Goal: Manage account settings

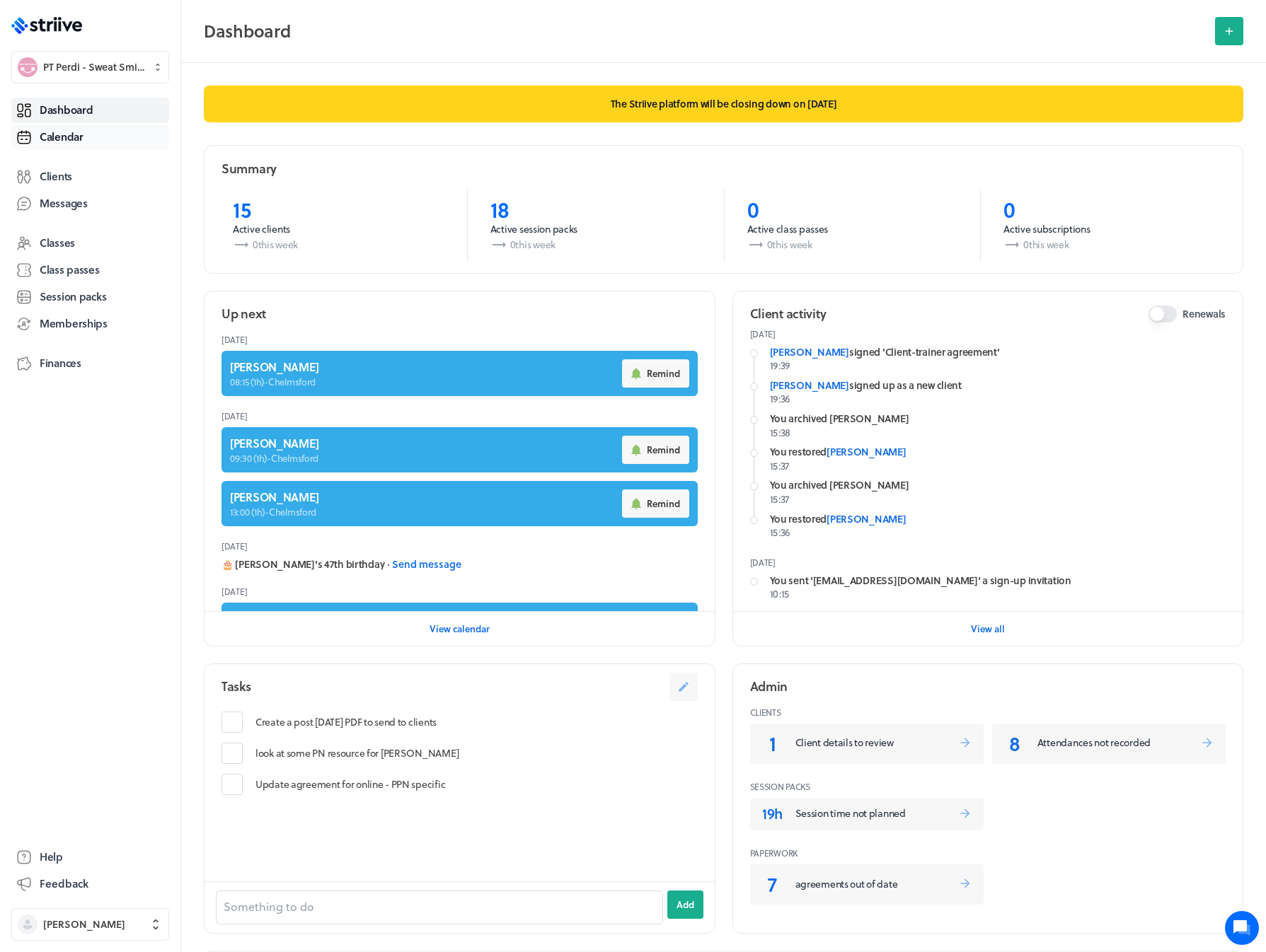
click at [58, 137] on span "Calendar" at bounding box center [62, 137] width 44 height 15
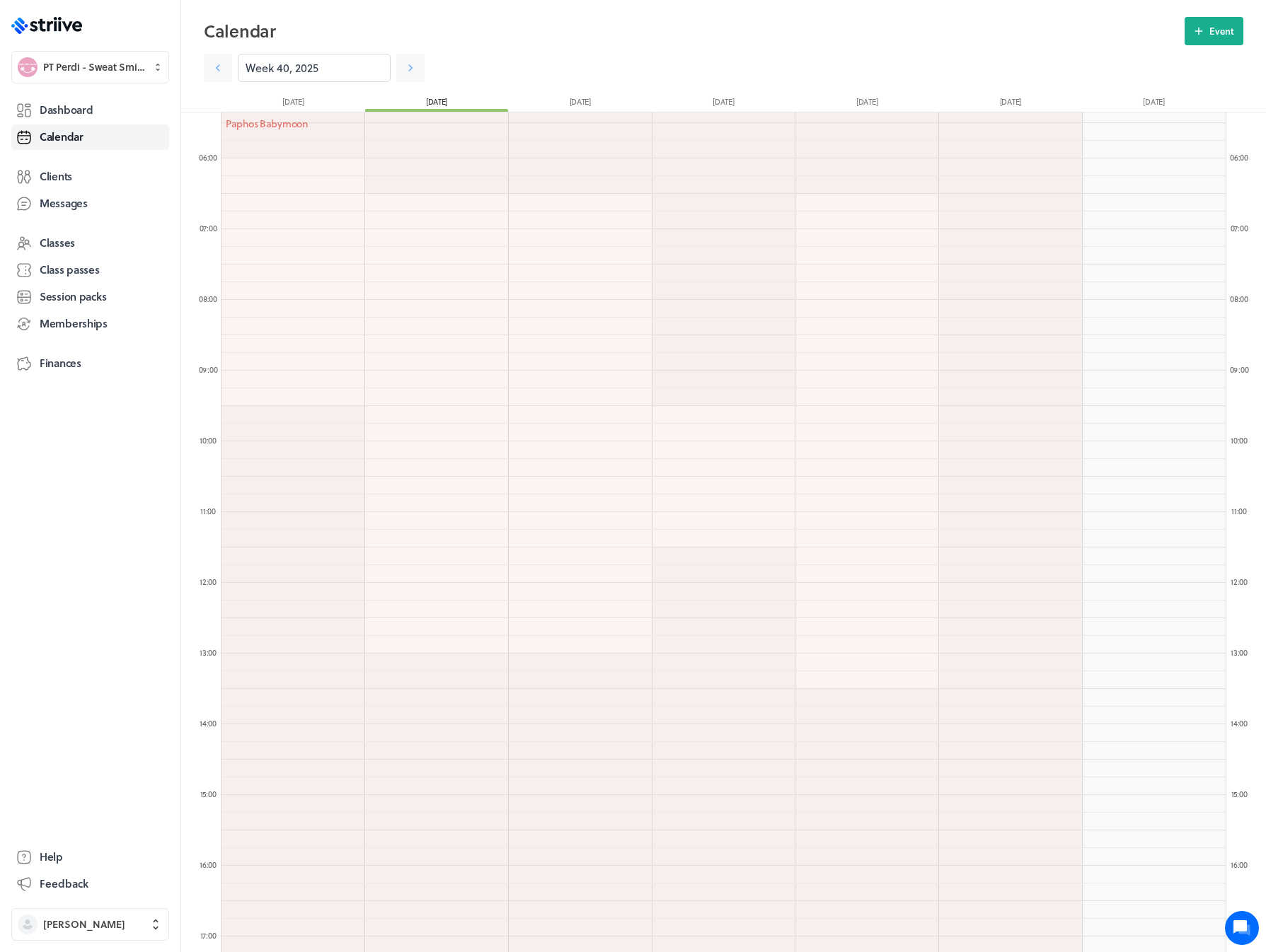
scroll to position [371, 0]
click at [403, 74] on icon at bounding box center [410, 68] width 14 height 14
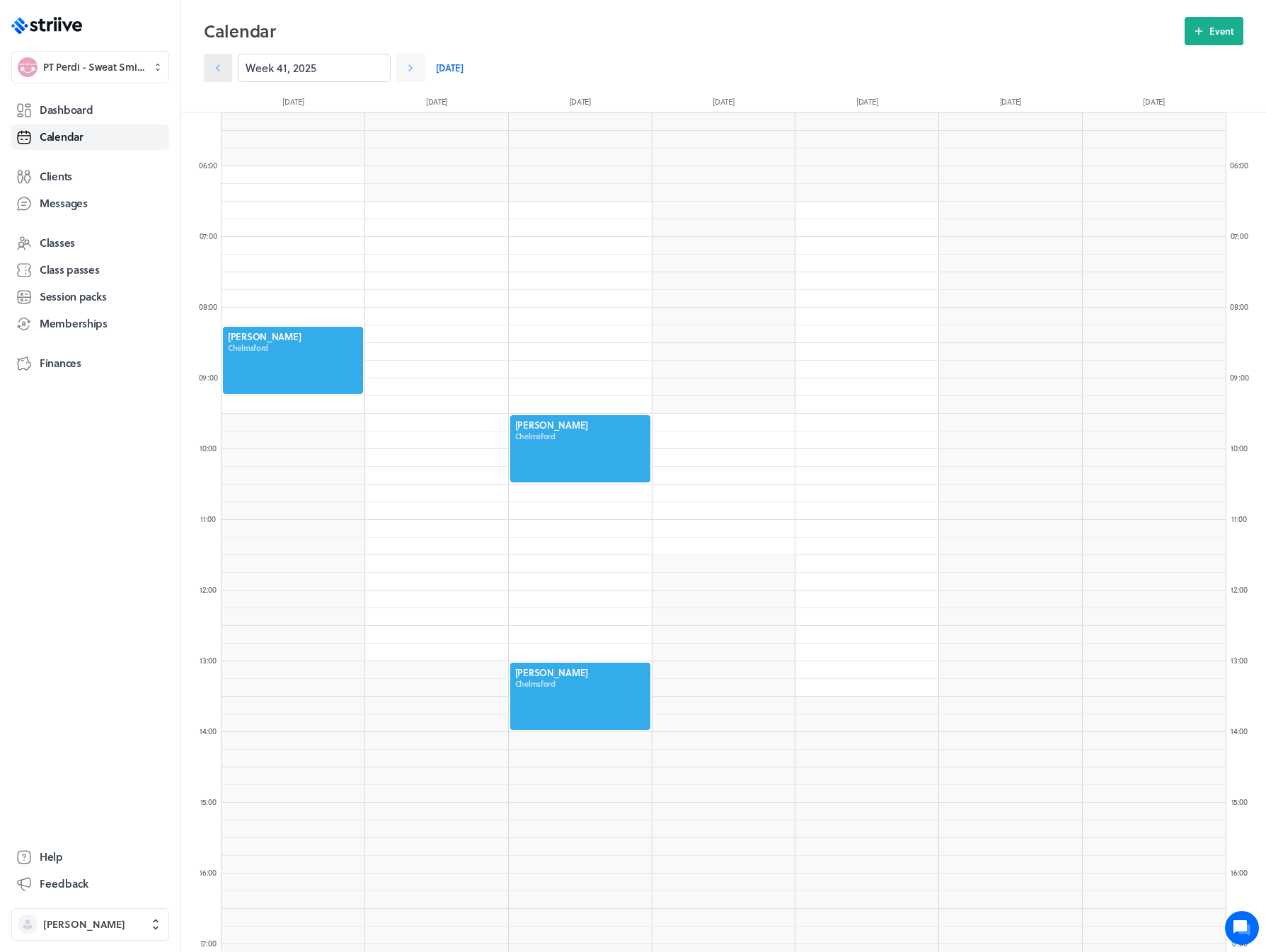
click at [230, 66] on link at bounding box center [218, 67] width 28 height 28
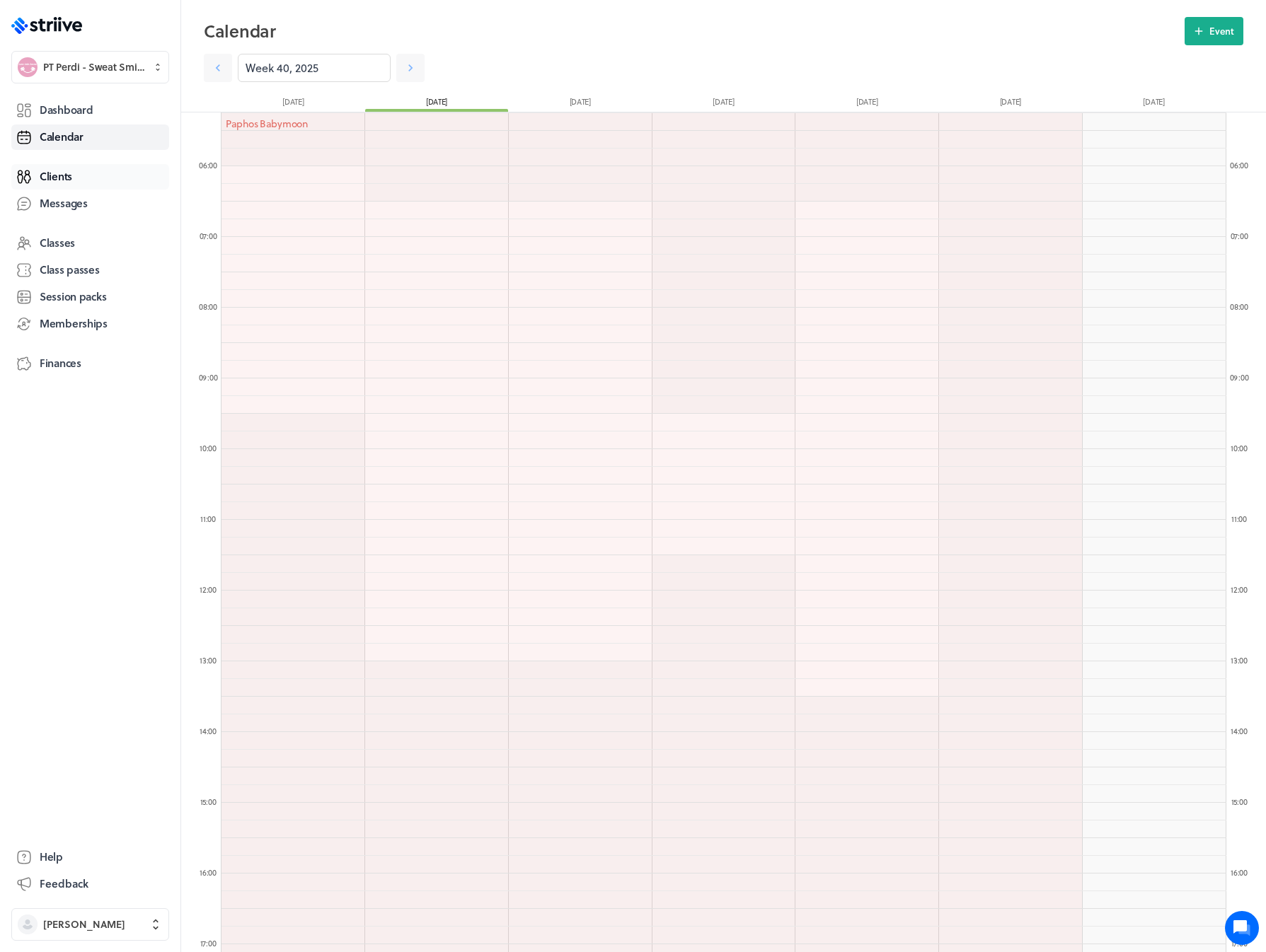
click at [66, 182] on span "Clients" at bounding box center [56, 177] width 32 height 15
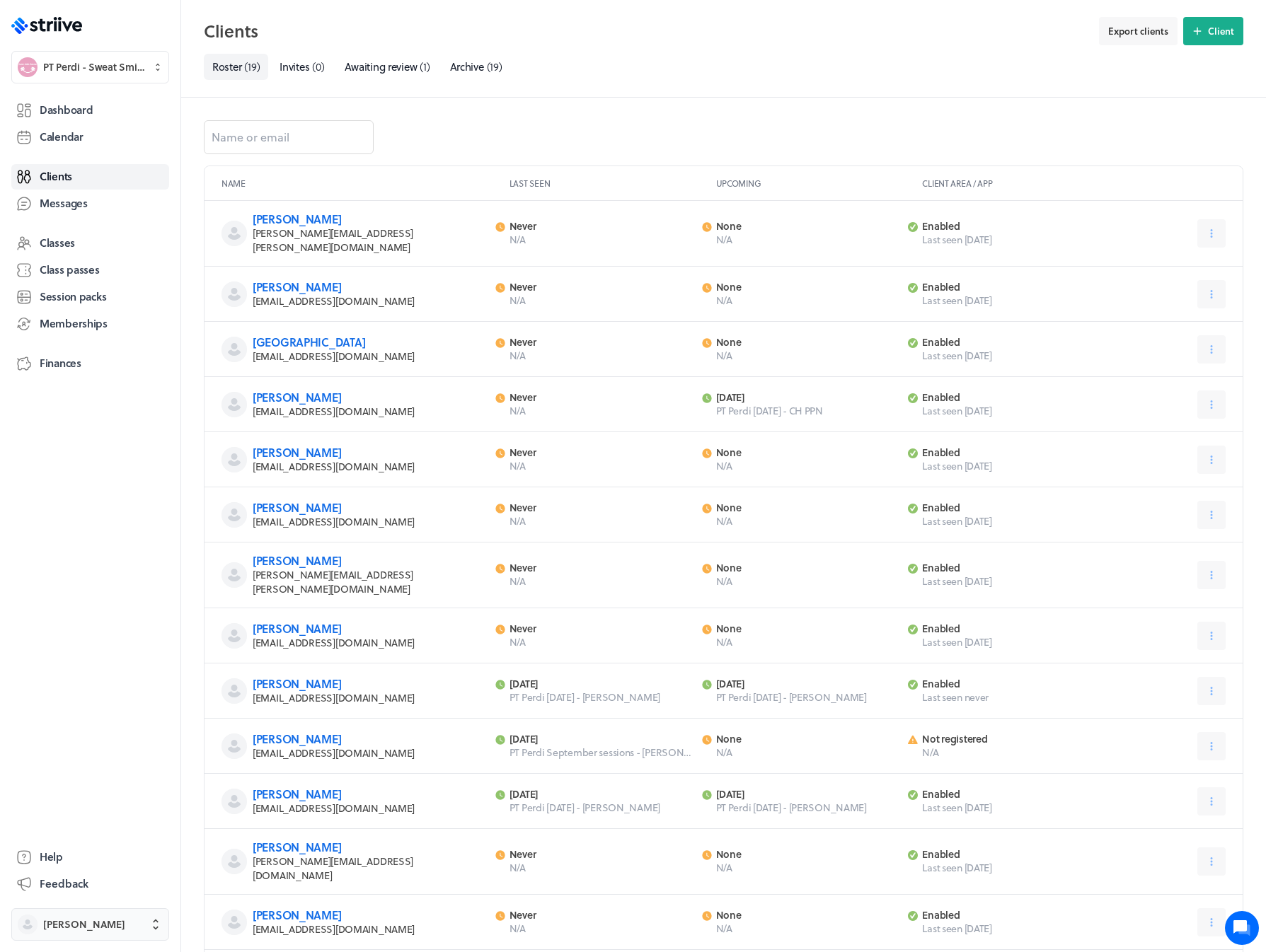
click at [126, 922] on span "[PERSON_NAME]" at bounding box center [103, 924] width 119 height 14
click at [101, 908] on button "Sign out" at bounding box center [90, 914] width 147 height 23
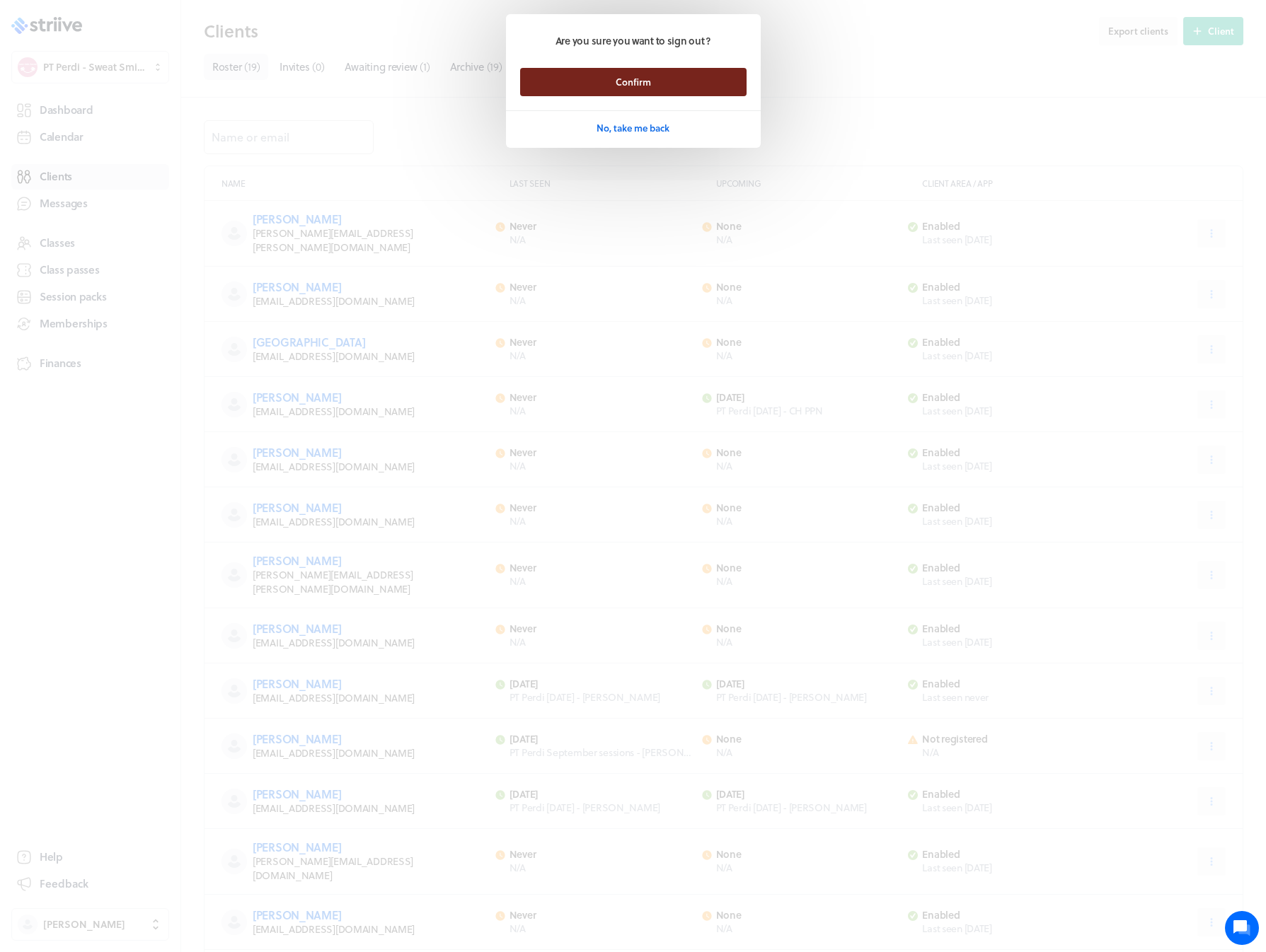
click at [600, 79] on button "Confirm" at bounding box center [633, 81] width 226 height 28
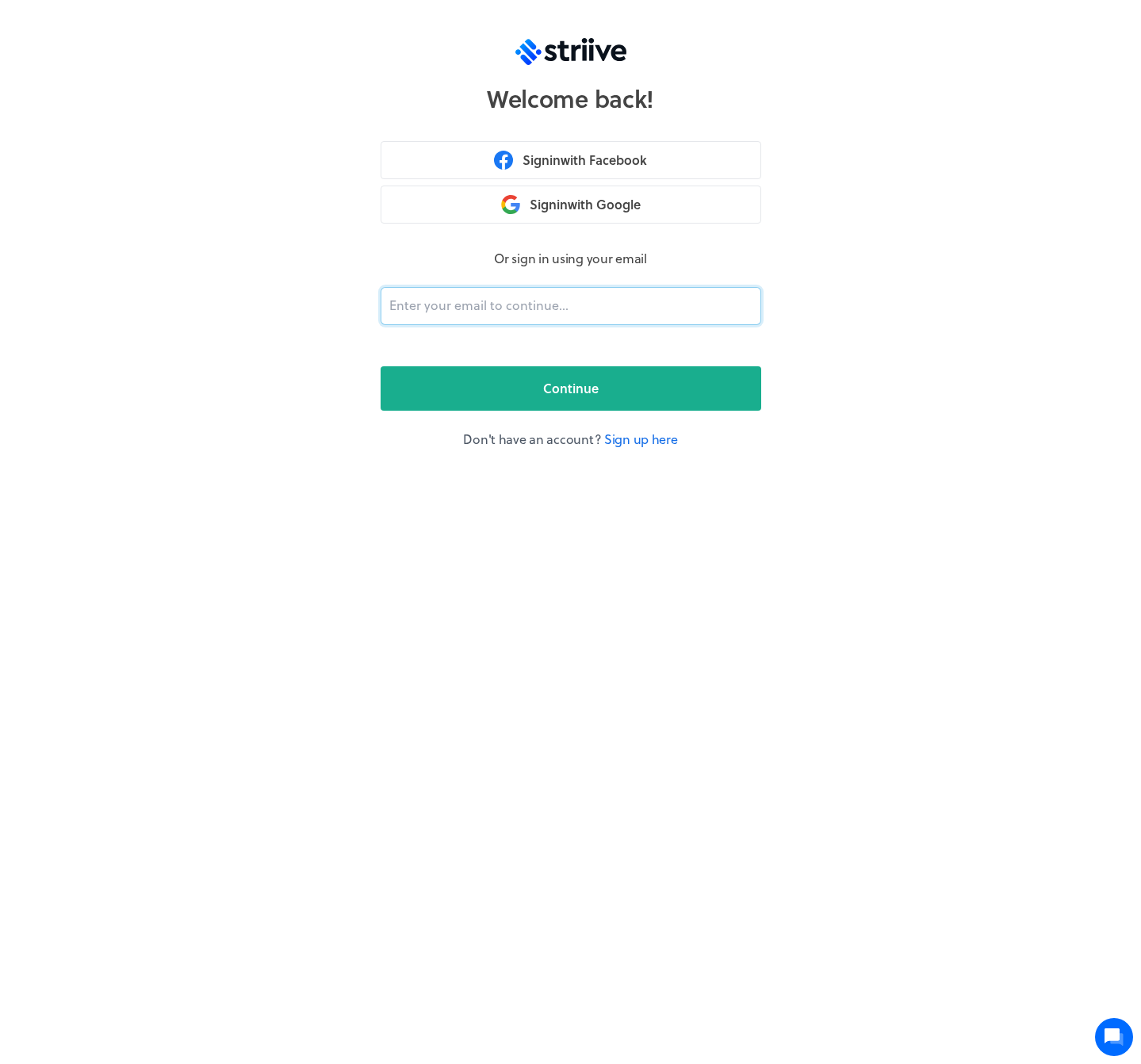
click at [550, 315] on input "email" at bounding box center [570, 306] width 381 height 38
type input "adam@striive.co"
